Goal: Transaction & Acquisition: Subscribe to service/newsletter

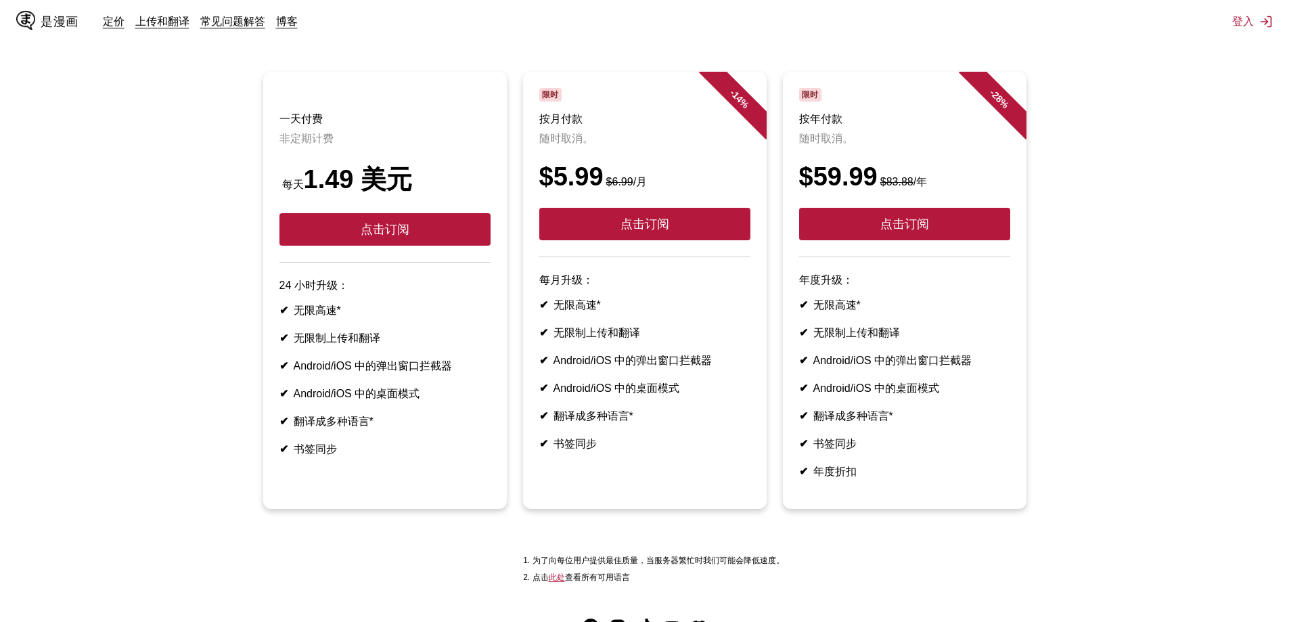
scroll to position [135, 0]
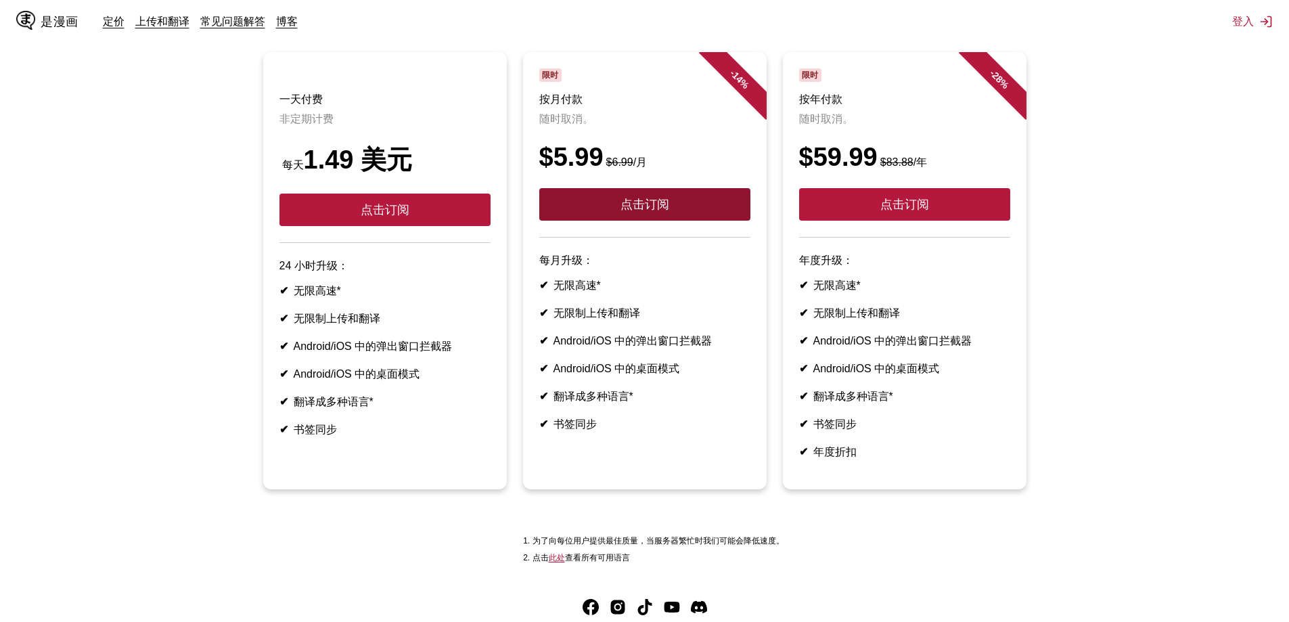
click at [622, 211] on font "点击订阅" at bounding box center [645, 205] width 49 height 14
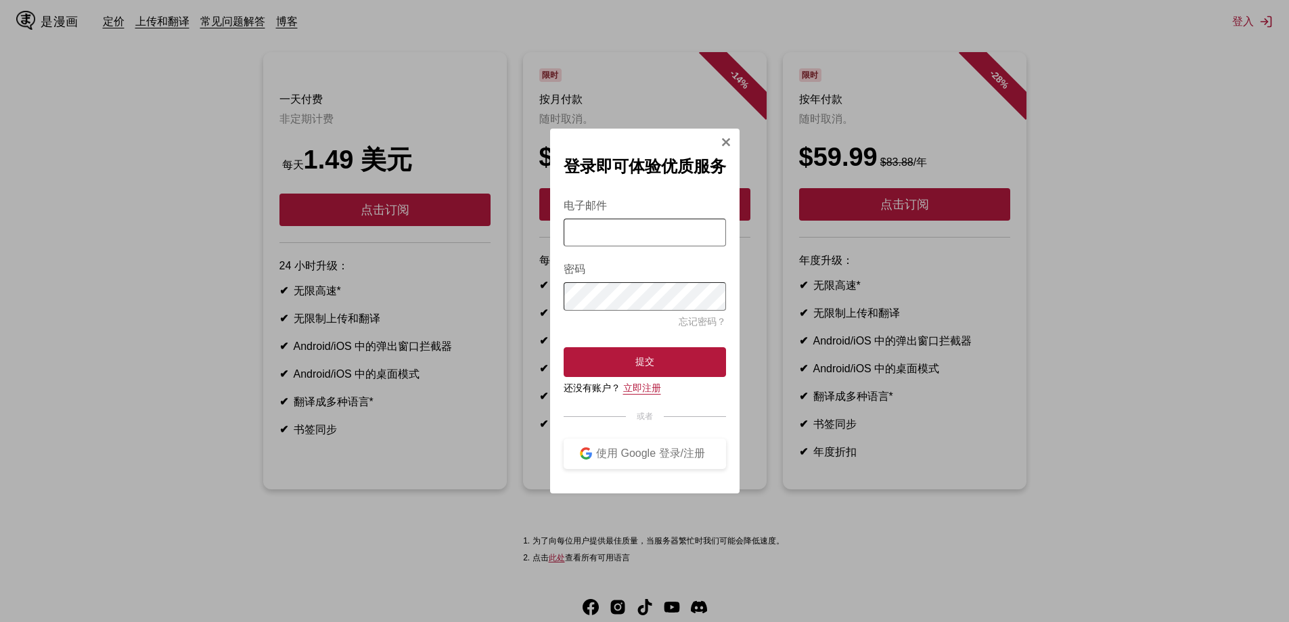
click at [652, 393] on font "立即注册" at bounding box center [642, 387] width 38 height 11
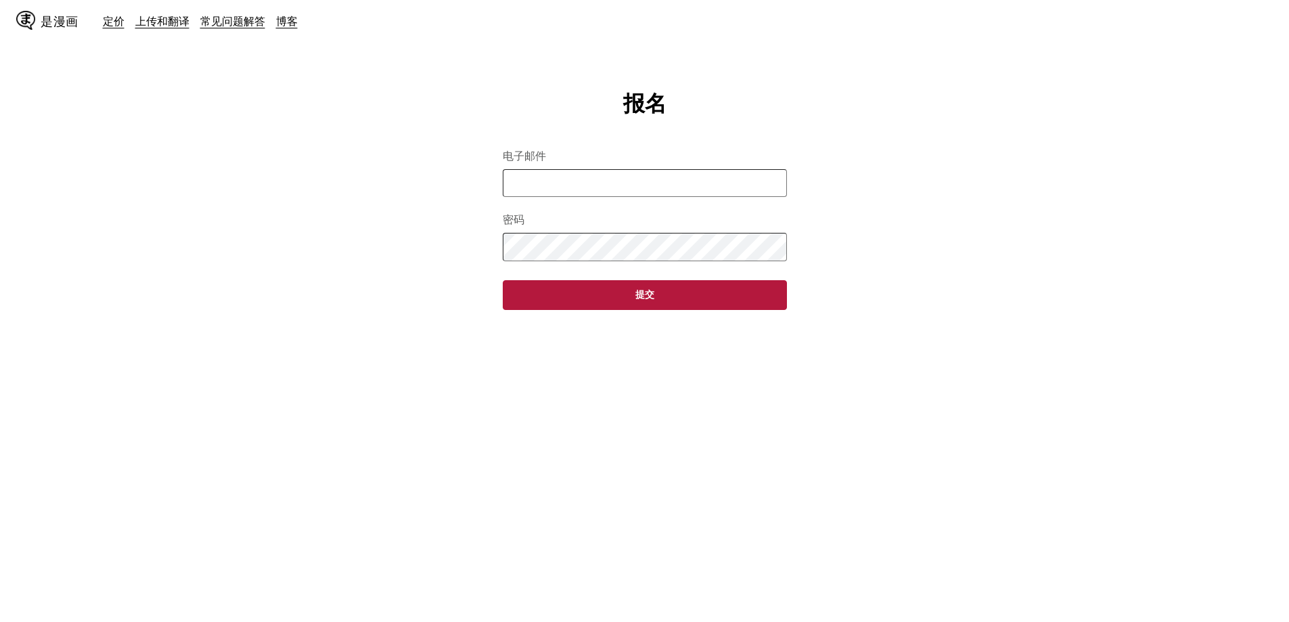
click at [603, 173] on input "电子邮件" at bounding box center [645, 183] width 284 height 28
type input "**********"
click at [503, 280] on button "提交" at bounding box center [645, 295] width 284 height 30
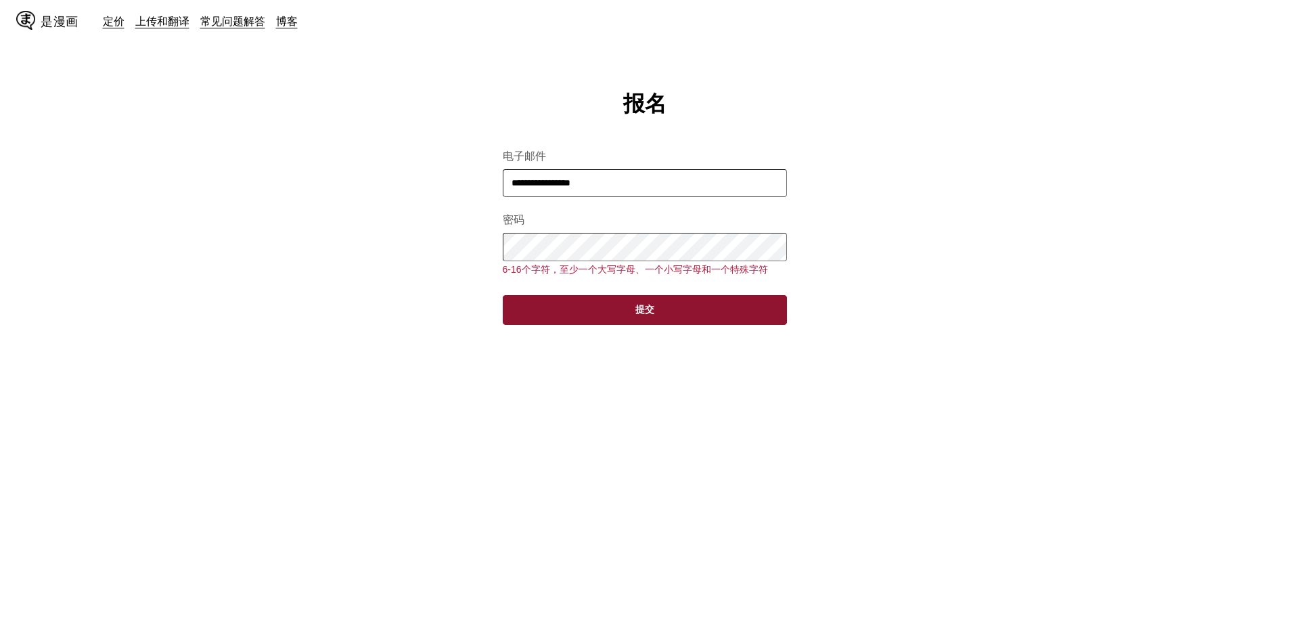
click at [675, 314] on button "提交" at bounding box center [645, 310] width 284 height 30
click at [614, 306] on button "提交" at bounding box center [645, 310] width 284 height 30
click at [638, 319] on button "提交" at bounding box center [645, 310] width 284 height 30
click at [639, 321] on button "提交" at bounding box center [645, 310] width 284 height 30
click at [614, 299] on button "提交" at bounding box center [645, 310] width 284 height 30
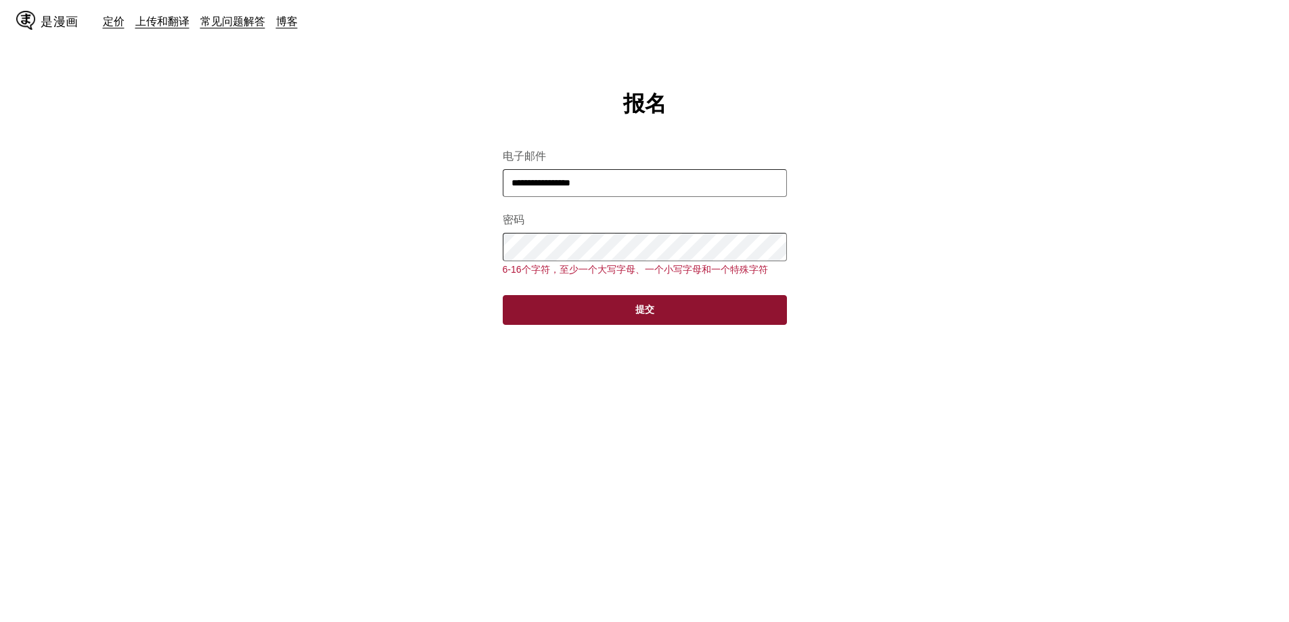
click at [635, 318] on button "提交" at bounding box center [645, 310] width 284 height 30
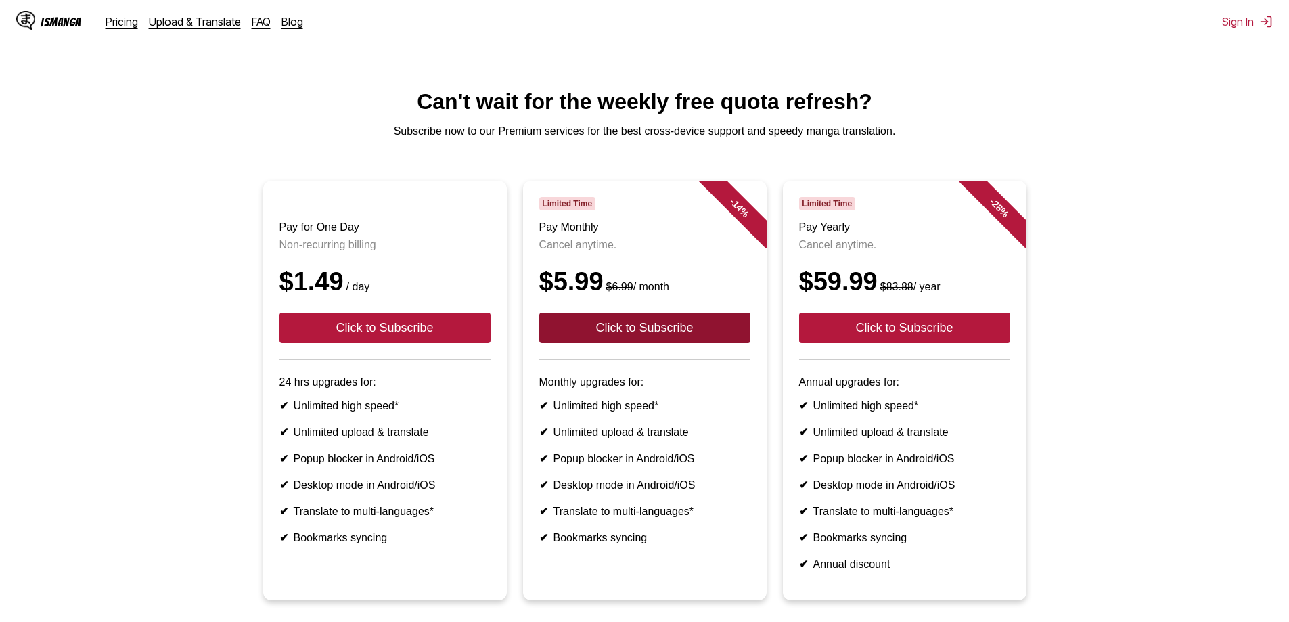
click at [630, 343] on button "Click to Subscribe" at bounding box center [644, 328] width 211 height 30
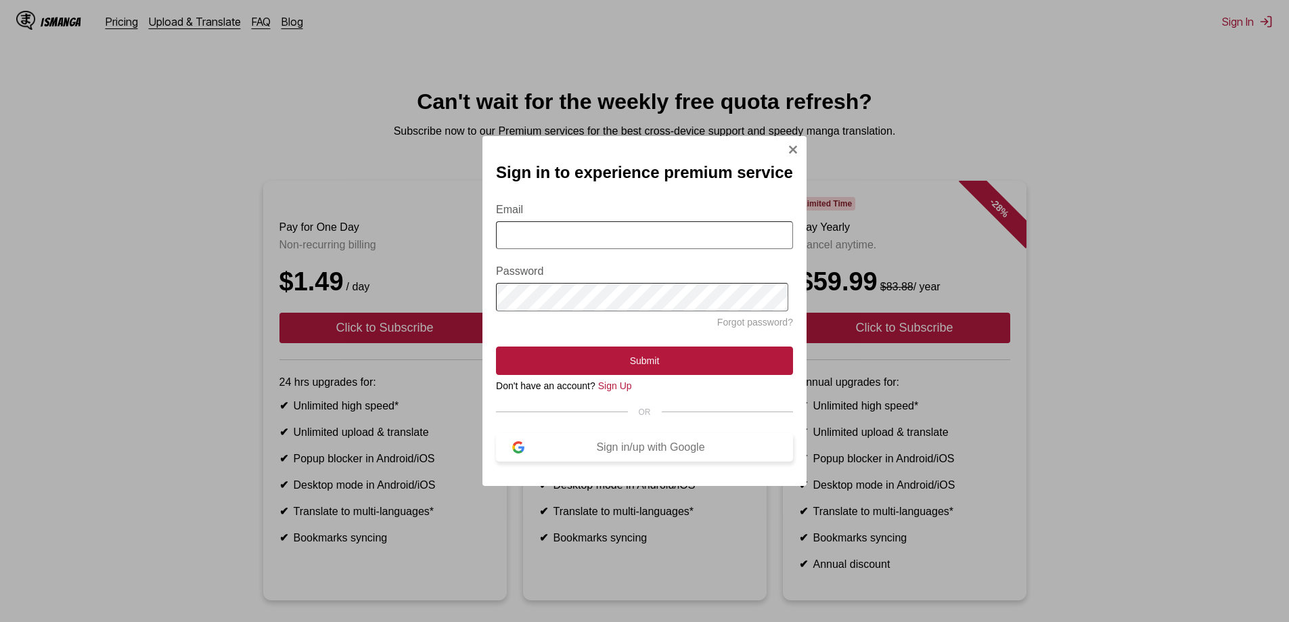
click at [591, 453] on div "Sign in/up with Google" at bounding box center [650, 447] width 252 height 12
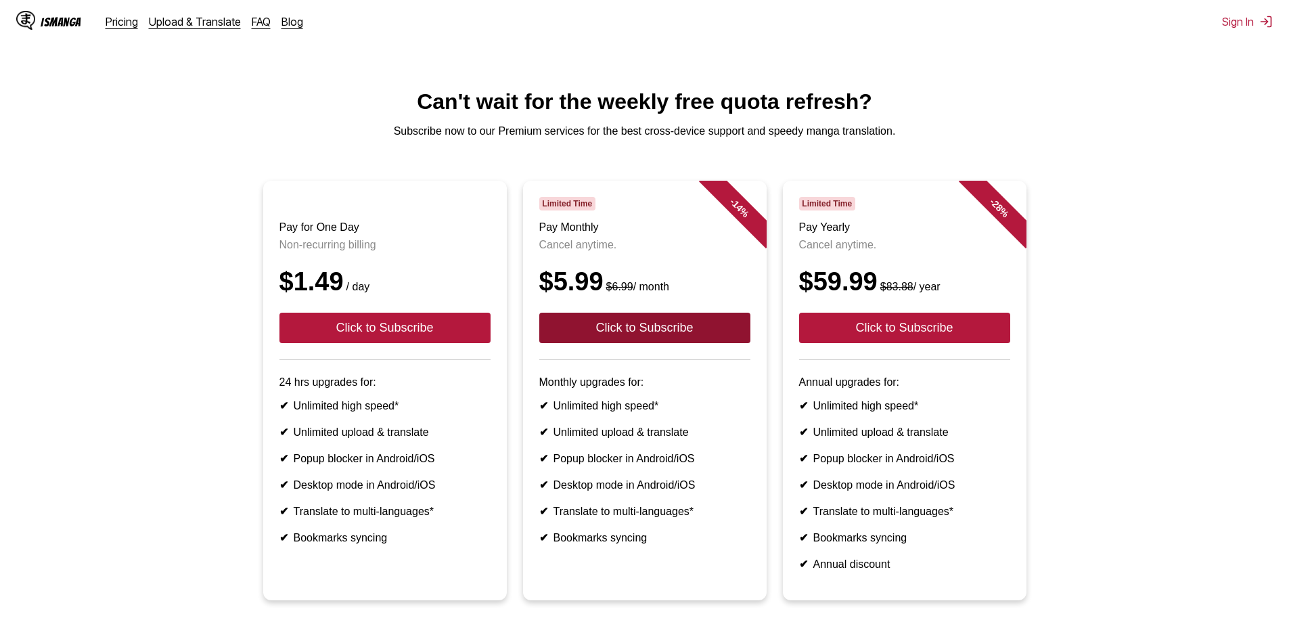
click at [703, 343] on button "Click to Subscribe" at bounding box center [644, 328] width 211 height 30
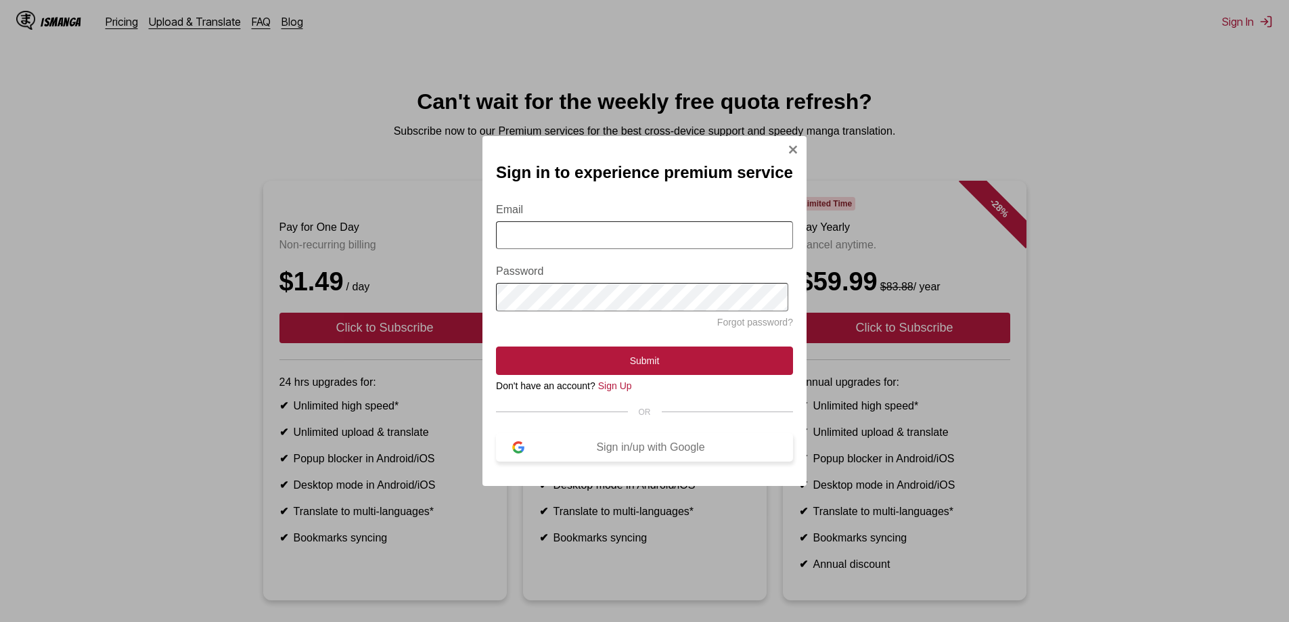
click at [611, 452] on div "Sign in/up with Google" at bounding box center [650, 447] width 252 height 12
click at [769, 326] on link "Forgot password?" at bounding box center [755, 322] width 76 height 11
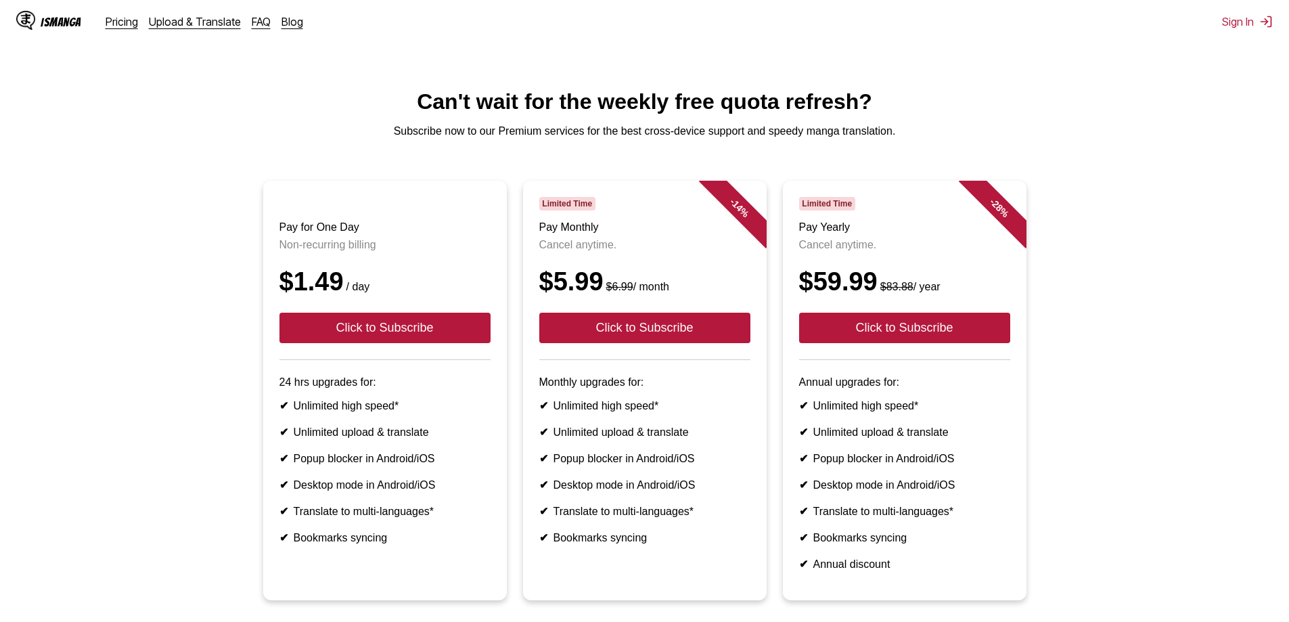
click at [1265, 34] on div "IsManga Pricing Upload & Translate FAQ Blog Sign In Pricing Upload & Translate …" at bounding box center [644, 21] width 1289 height 43
click at [1253, 21] on button "Sign In" at bounding box center [1247, 22] width 51 height 14
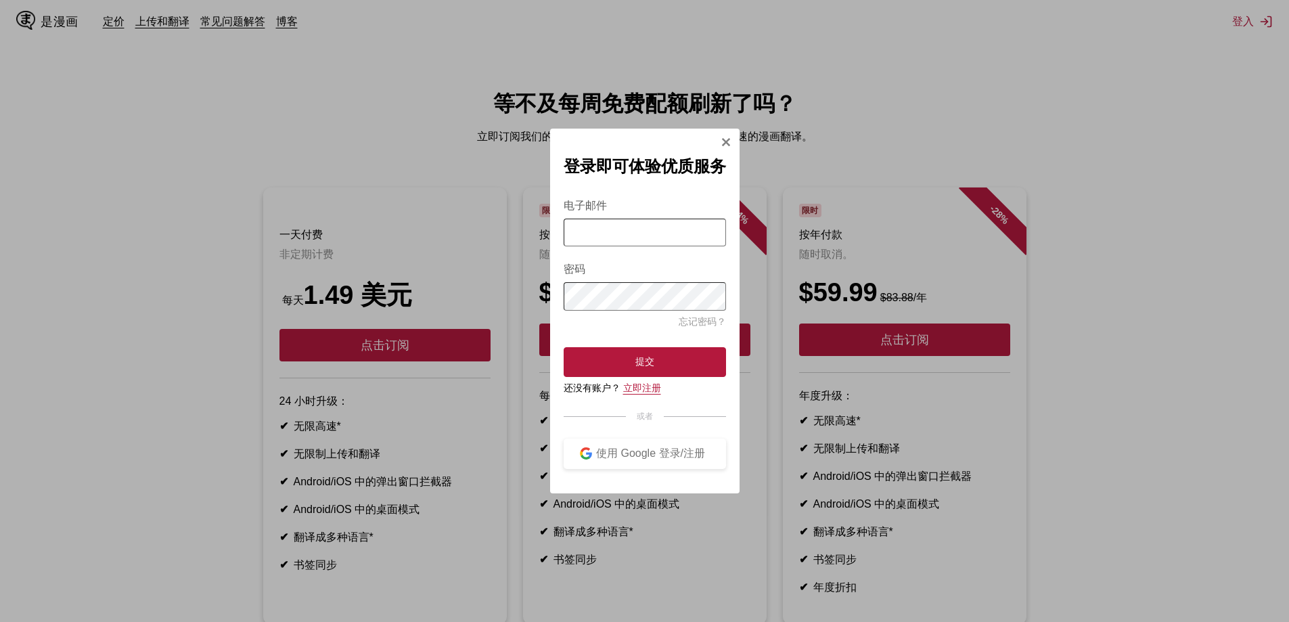
click at [641, 386] on font "立即注册" at bounding box center [642, 387] width 38 height 11
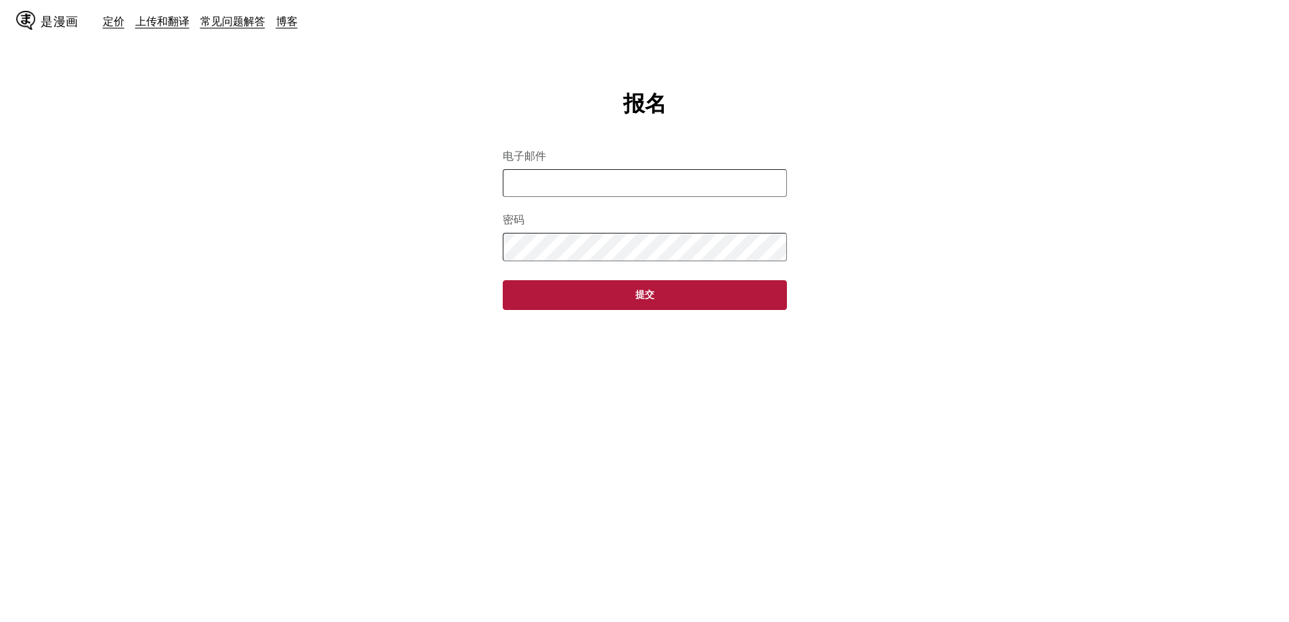
click at [579, 183] on input "电子邮件" at bounding box center [645, 183] width 284 height 28
type input "**********"
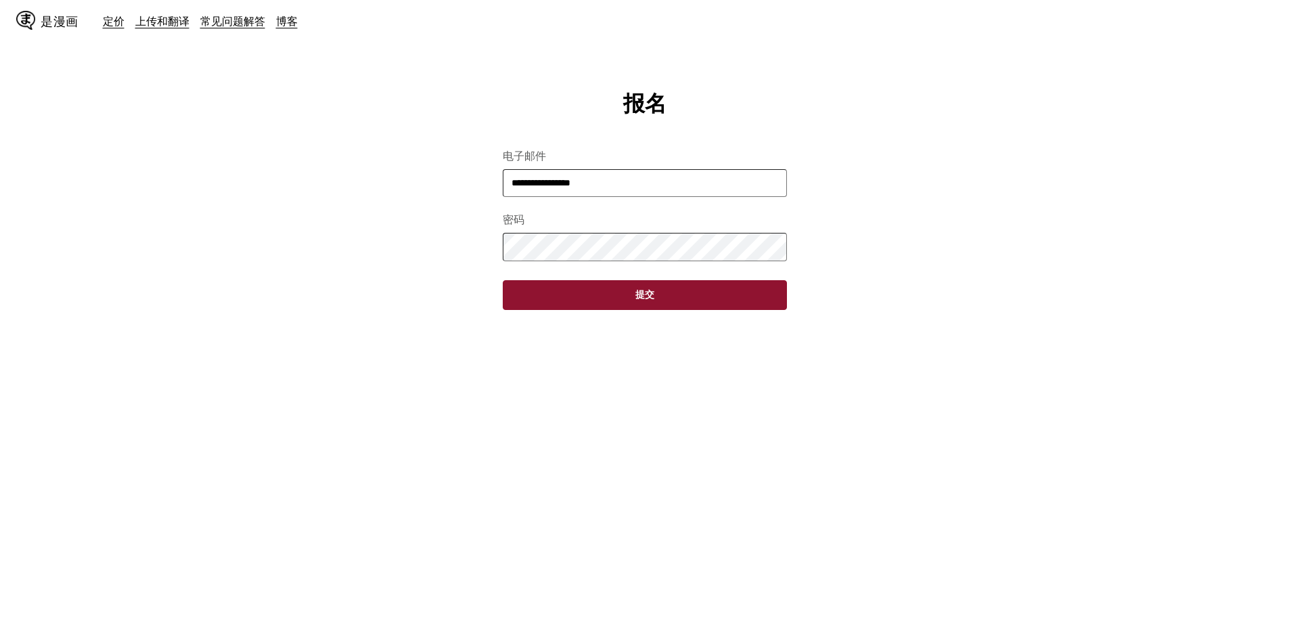
click at [631, 283] on button "提交" at bounding box center [645, 295] width 284 height 30
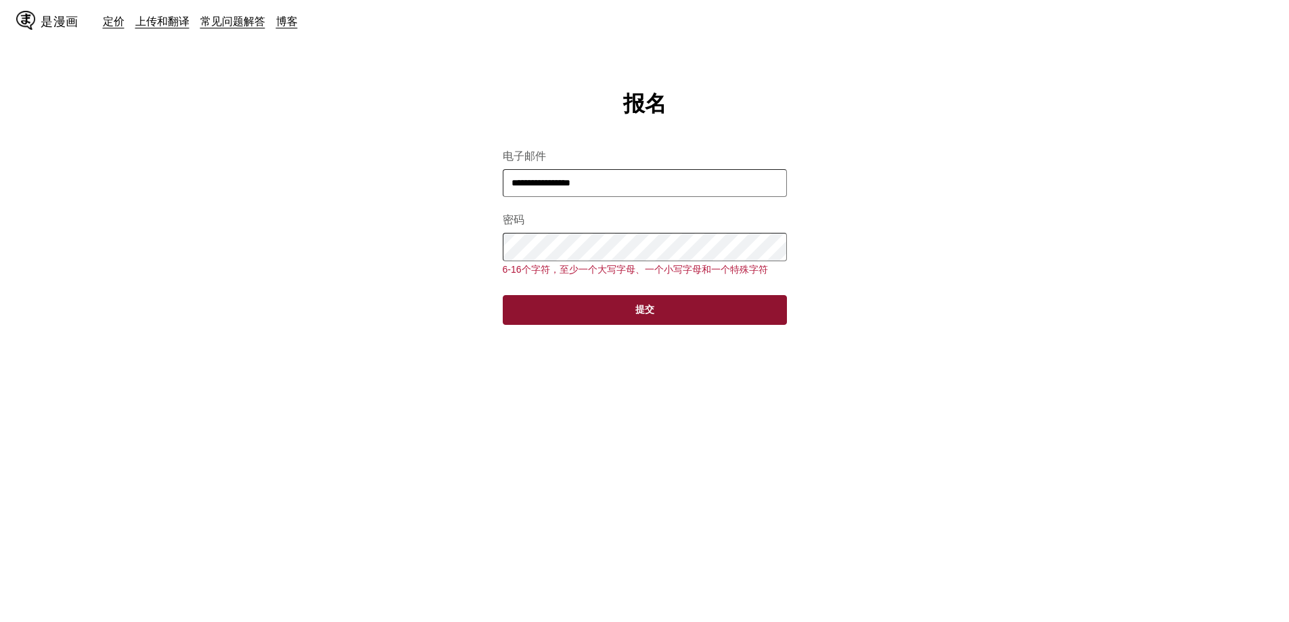
click at [656, 307] on button "提交" at bounding box center [645, 310] width 284 height 30
click at [654, 315] on button "提交" at bounding box center [645, 310] width 284 height 30
click at [499, 244] on main "**********" at bounding box center [644, 369] width 1289 height 560
click at [606, 315] on button "提交" at bounding box center [645, 310] width 284 height 30
click at [651, 325] on button "提交" at bounding box center [645, 310] width 284 height 30
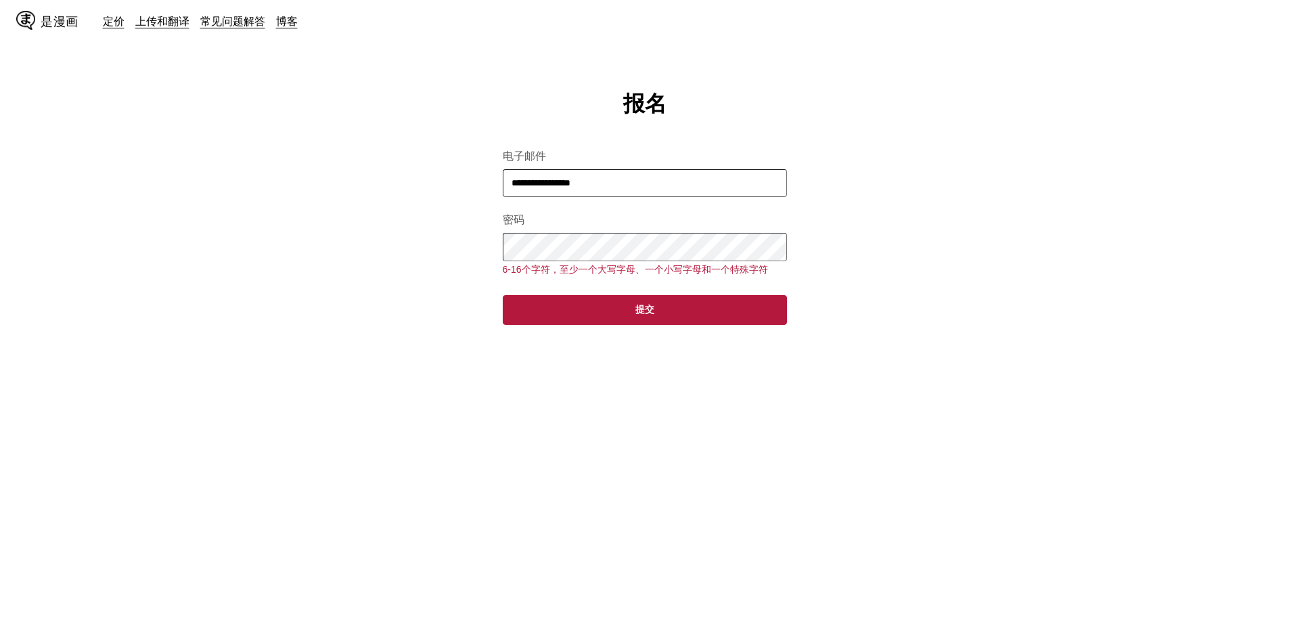
click at [470, 244] on main "**********" at bounding box center [644, 369] width 1289 height 560
click at [554, 313] on button "提交" at bounding box center [645, 310] width 284 height 30
click at [613, 305] on button "提交" at bounding box center [645, 310] width 284 height 30
click at [651, 327] on main "**********" at bounding box center [644, 369] width 1289 height 560
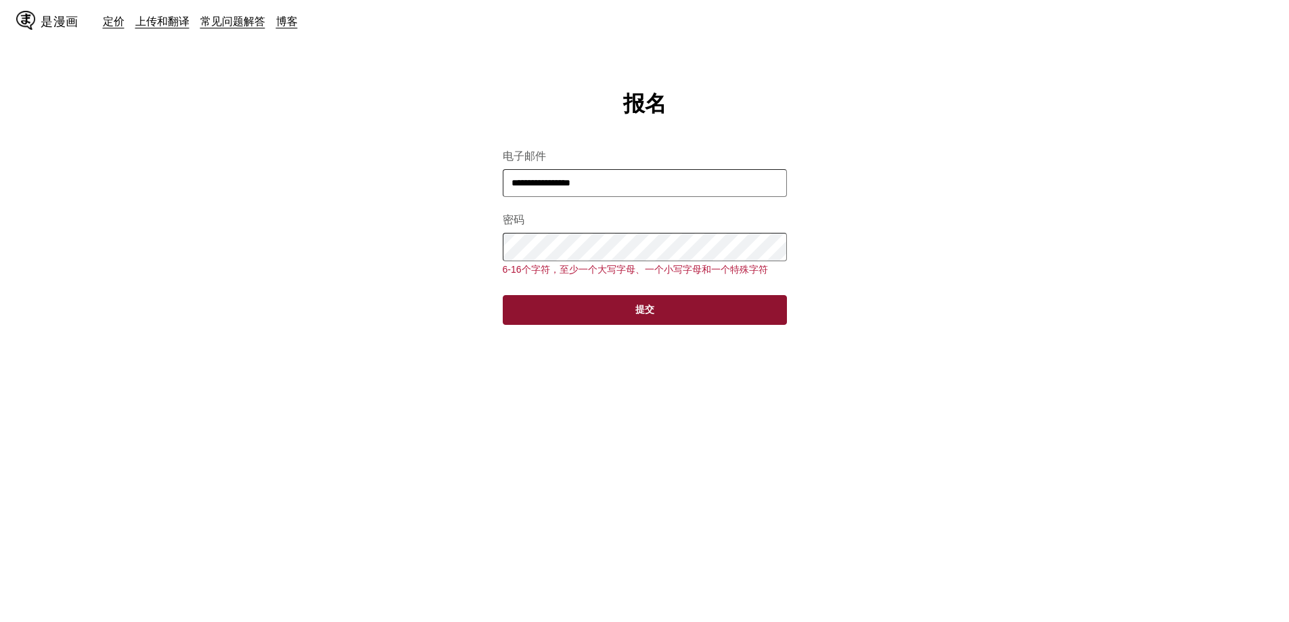
click at [648, 323] on button "提交" at bounding box center [645, 310] width 284 height 30
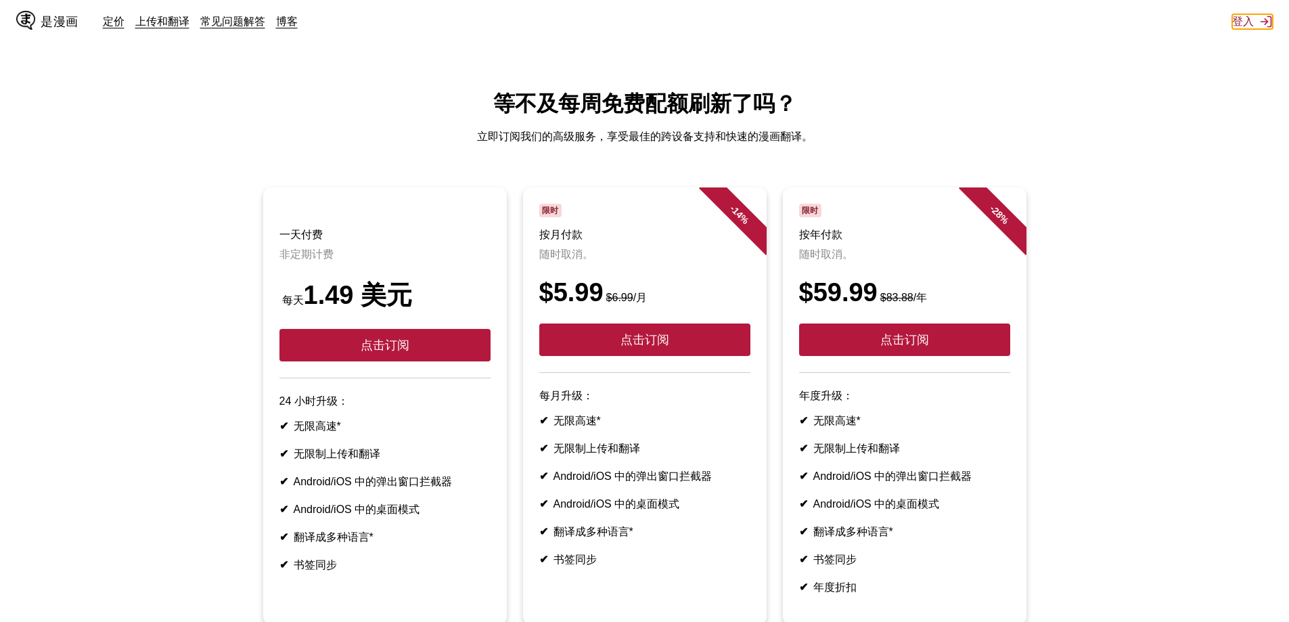
click at [1250, 28] on font "登入" at bounding box center [1243, 21] width 22 height 14
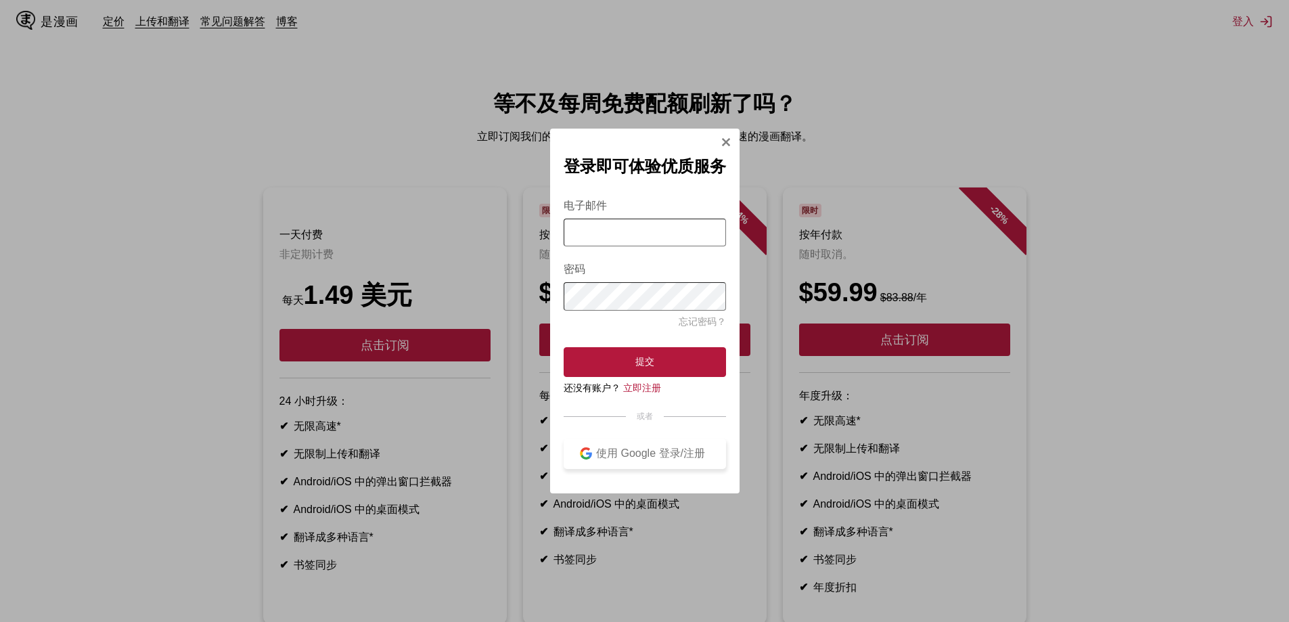
click at [637, 457] on font "使用 Google 登录/注册" at bounding box center [650, 453] width 109 height 12
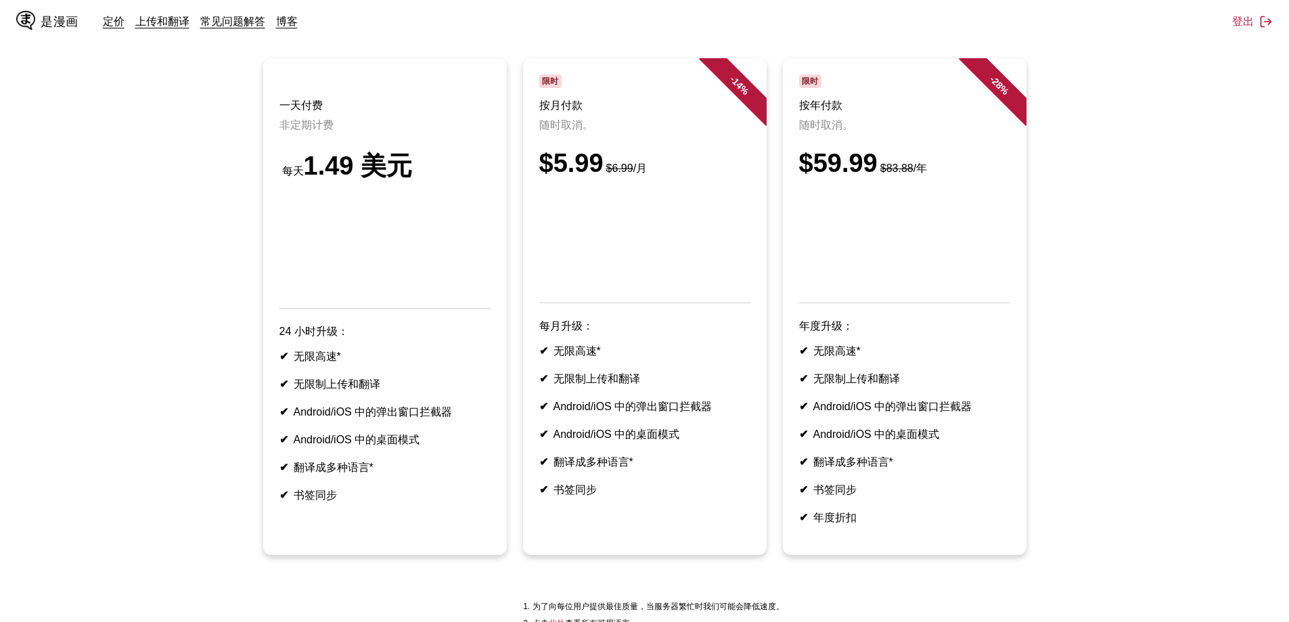
scroll to position [135, 0]
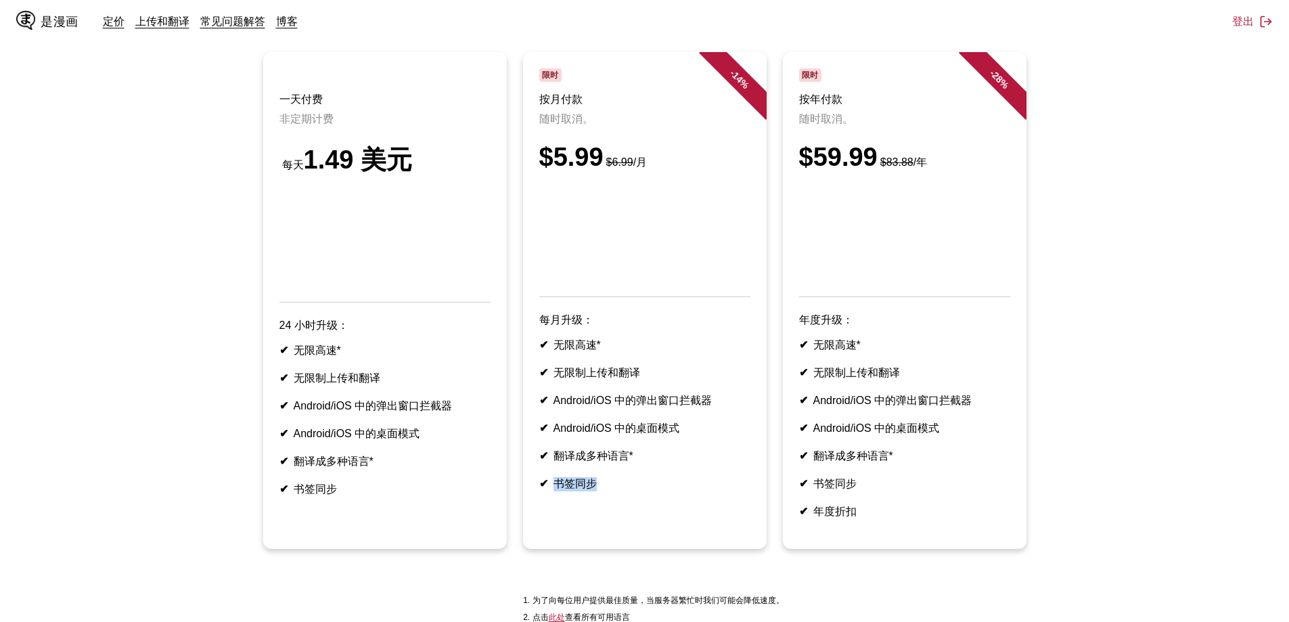
drag, startPoint x: 598, startPoint y: 492, endPoint x: 558, endPoint y: 491, distance: 39.9
click at [558, 491] on li "✔ 书签同步" at bounding box center [644, 484] width 211 height 14
